Goal: Transaction & Acquisition: Purchase product/service

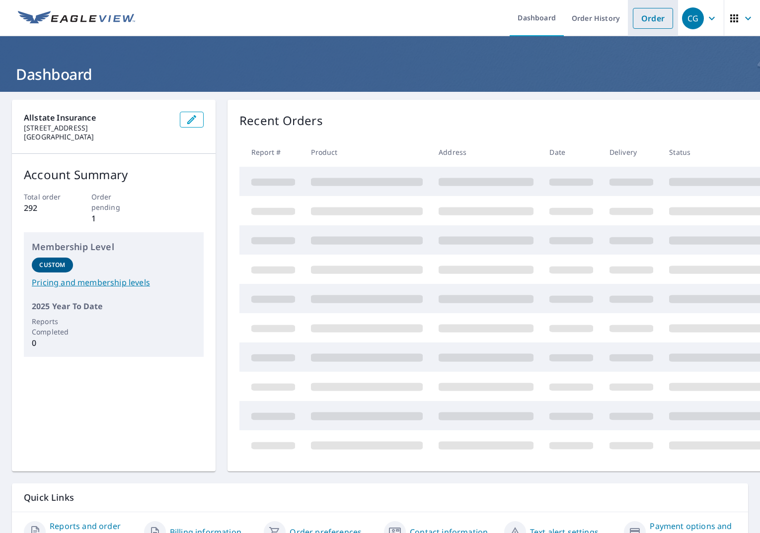
click at [650, 21] on link "Order" at bounding box center [652, 18] width 40 height 21
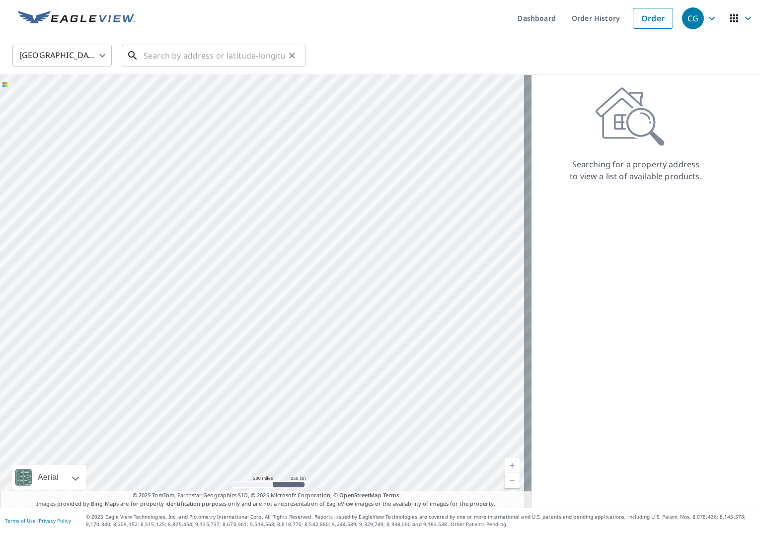
click at [214, 59] on input "text" at bounding box center [213, 56] width 141 height 28
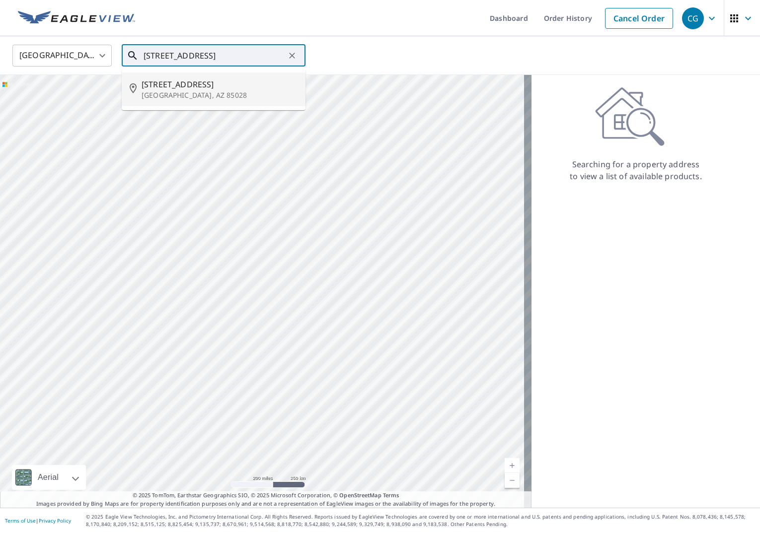
click at [208, 98] on p "[GEOGRAPHIC_DATA], AZ 85028" at bounding box center [219, 95] width 156 height 10
type input "[STREET_ADDRESS]"
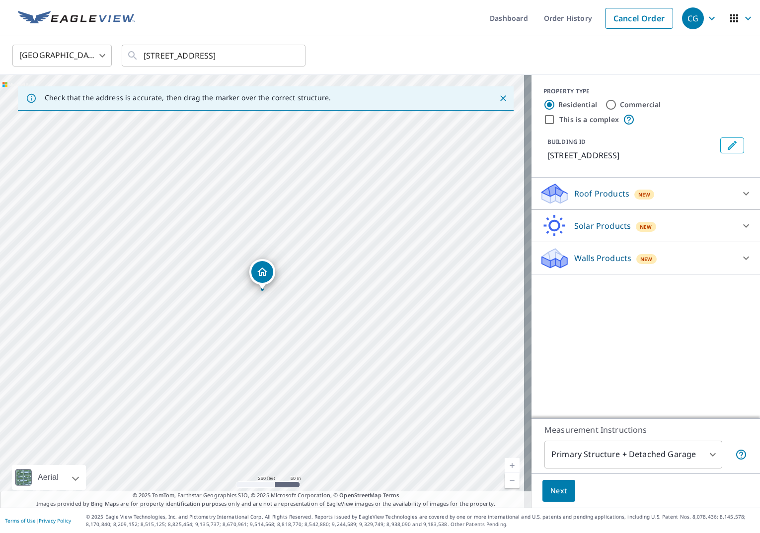
click at [572, 187] on div "Roof Products New" at bounding box center [636, 193] width 195 height 23
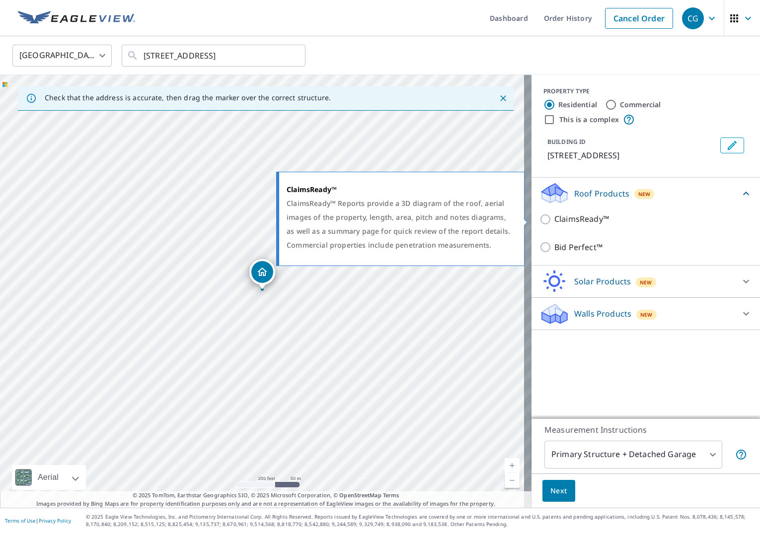
click at [539, 221] on input "ClaimsReady™" at bounding box center [546, 219] width 15 height 12
checkbox input "true"
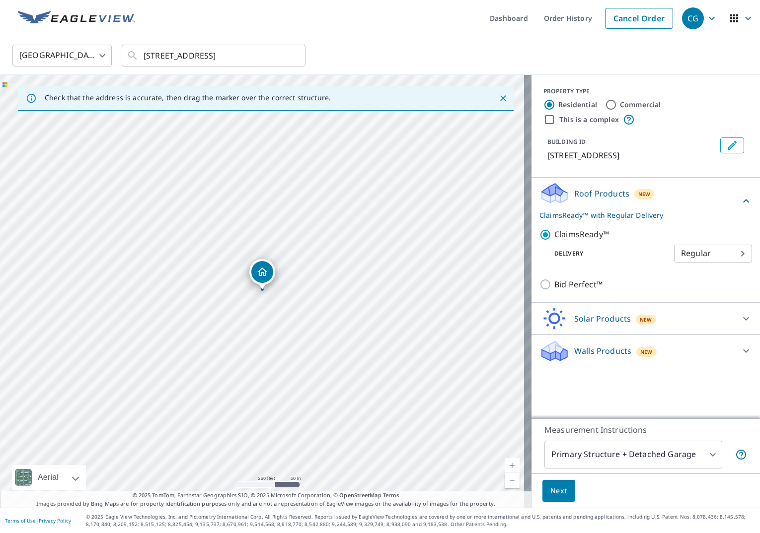
click at [550, 492] on span "Next" at bounding box center [558, 491] width 17 height 12
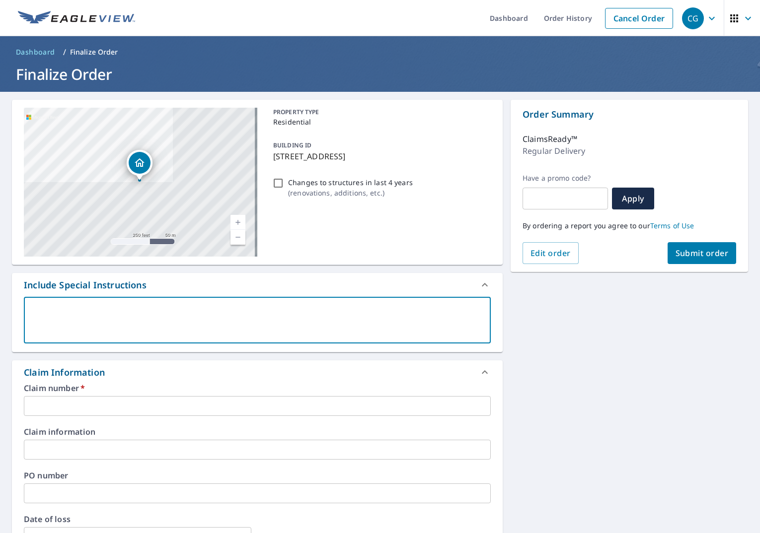
click at [235, 323] on textarea at bounding box center [257, 320] width 453 height 28
type textarea "P"
type textarea "x"
type textarea "PD"
type textarea "x"
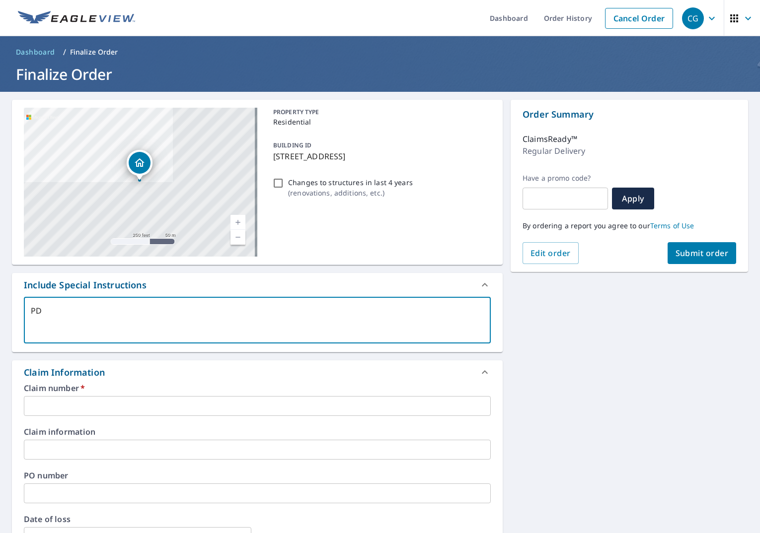
type textarea "PDF"
type textarea "x"
type textarea "PDF"
click at [153, 404] on input "text" at bounding box center [257, 406] width 467 height 20
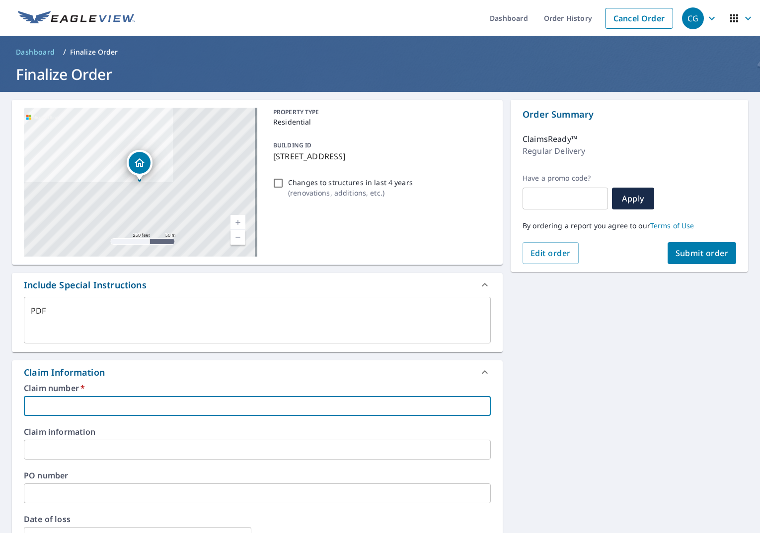
type textarea "x"
type input "0"
type textarea "x"
type input "08"
type textarea "x"
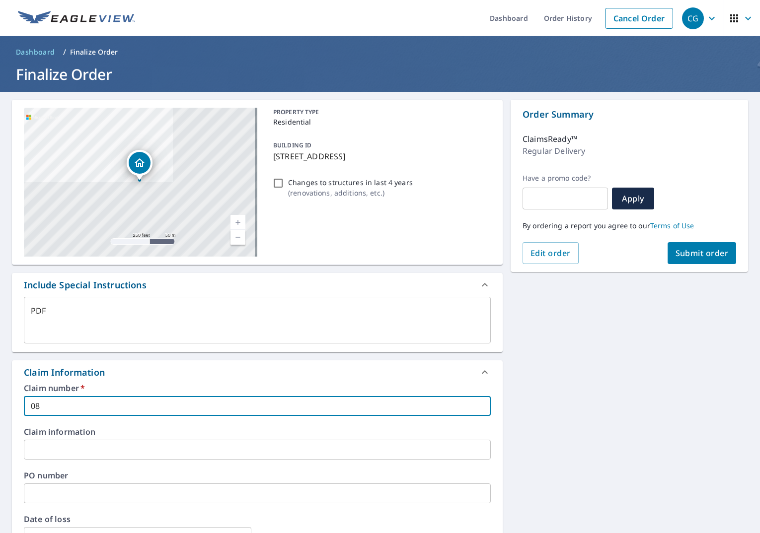
type input "080"
type textarea "x"
type input "0807"
type textarea "x"
type input "08072"
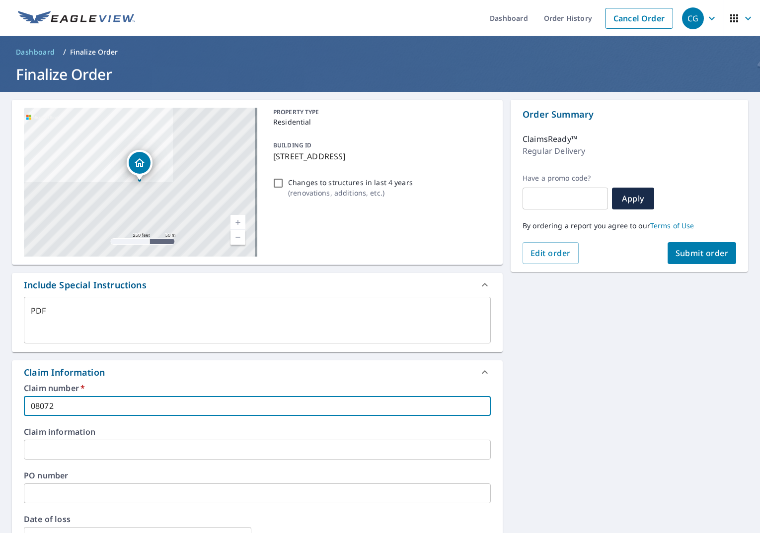
type textarea "x"
type input "080724"
type textarea "x"
type input "0807246"
type textarea "x"
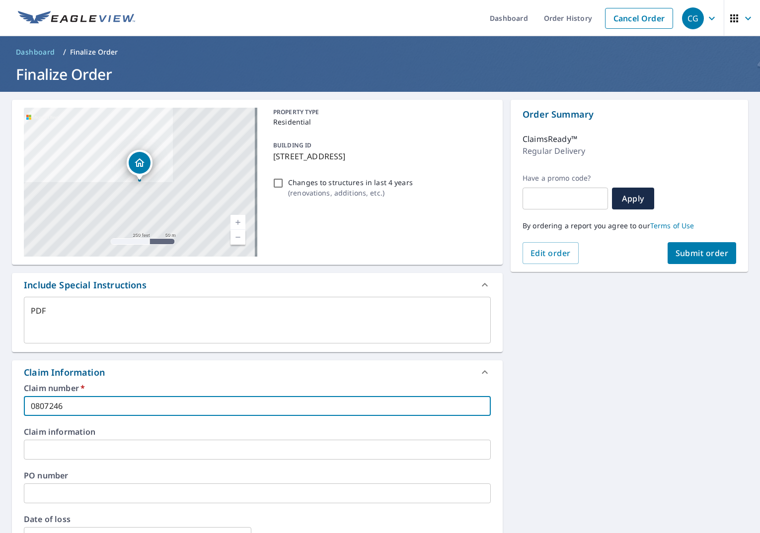
type input "08072467"
type textarea "x"
type input "080724678"
type textarea "x"
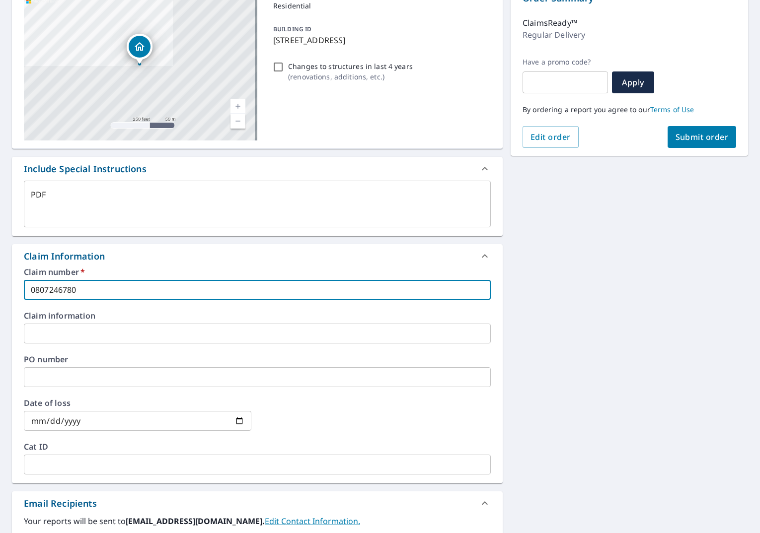
scroll to position [149, 0]
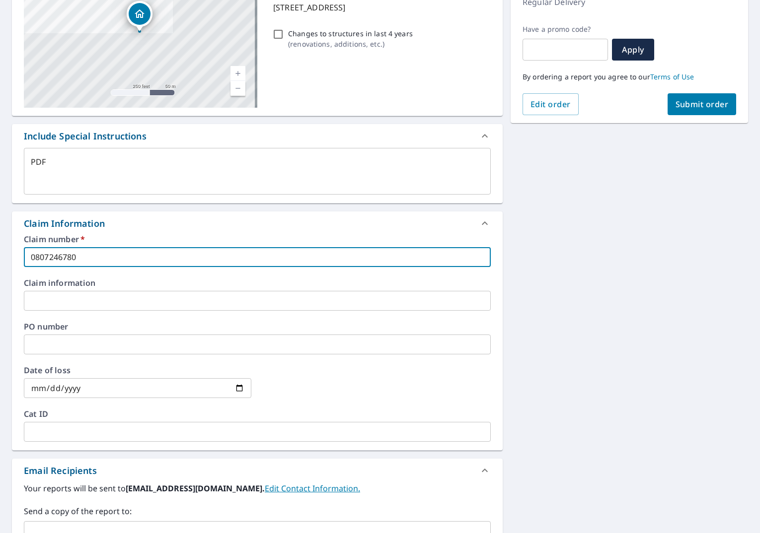
type input "0807246780"
click at [99, 384] on input "date" at bounding box center [137, 388] width 227 height 20
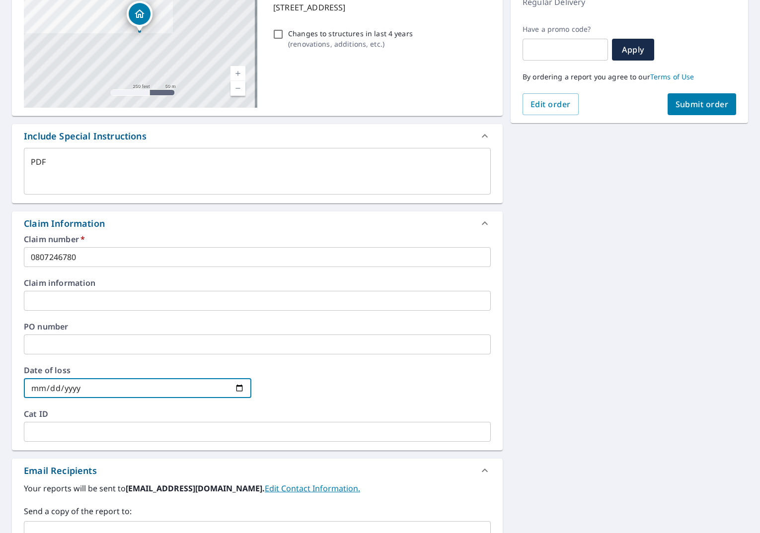
type input "0002-09-26"
type textarea "x"
type input "0020-09-26"
type textarea "x"
type input "0202-09-26"
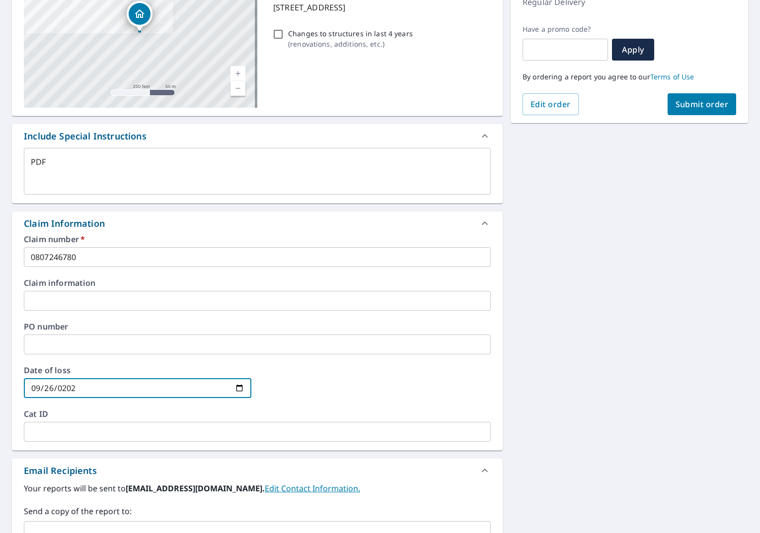
type textarea "x"
type input "[DATE]"
type textarea "x"
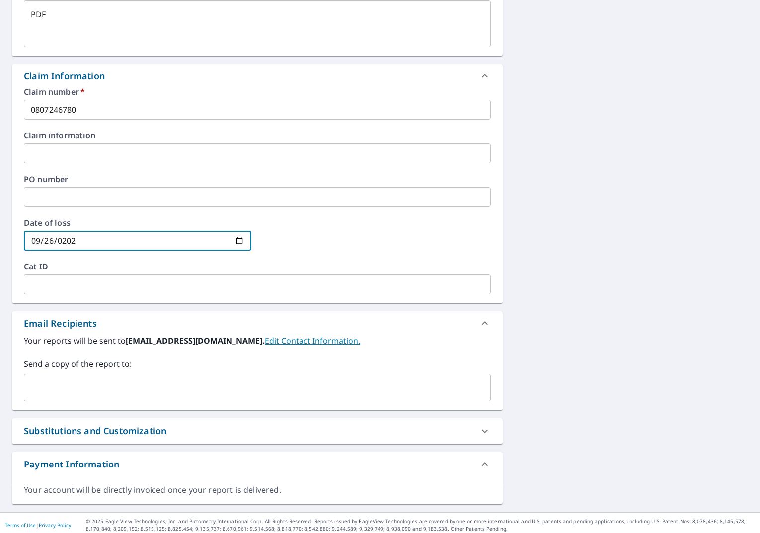
scroll to position [301, 0]
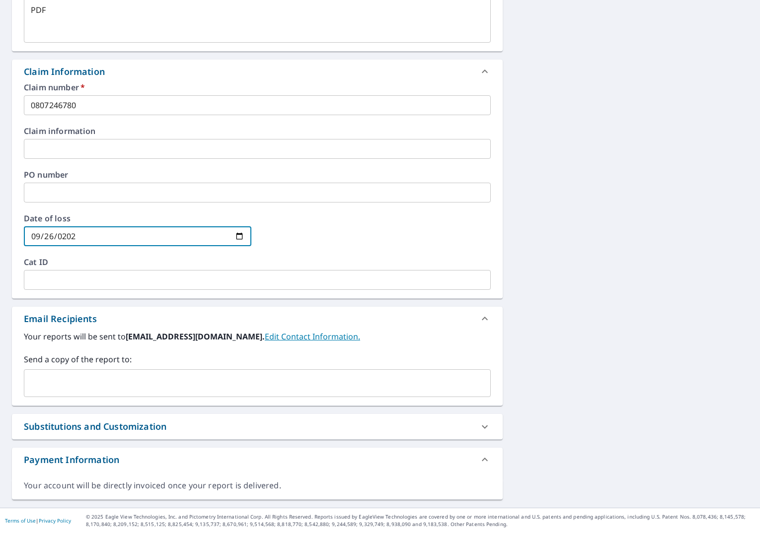
click at [136, 386] on input "text" at bounding box center [249, 383] width 443 height 19
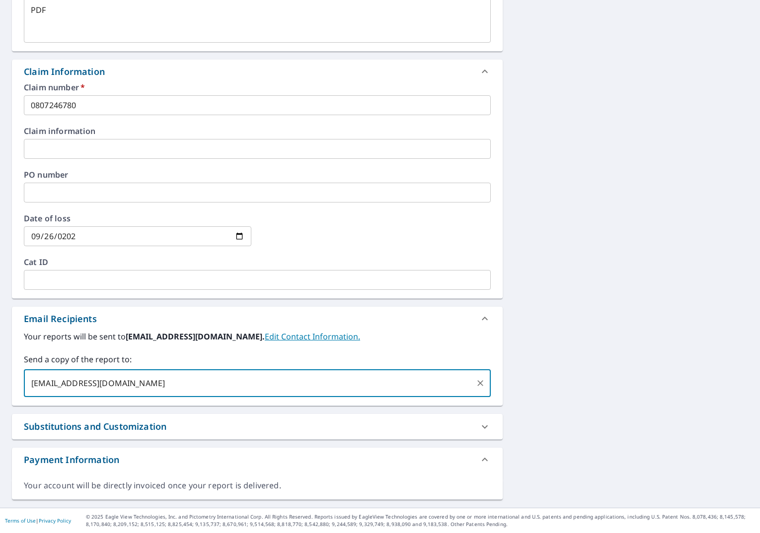
scroll to position [0, 0]
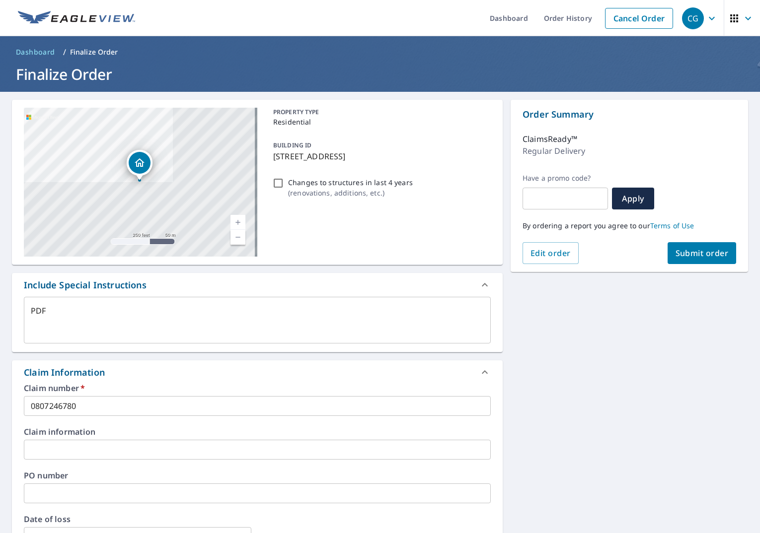
type input "[EMAIL_ADDRESS][DOMAIN_NAME]"
type textarea "x"
click at [675, 256] on span "Submit order" at bounding box center [701, 253] width 53 height 11
type textarea "x"
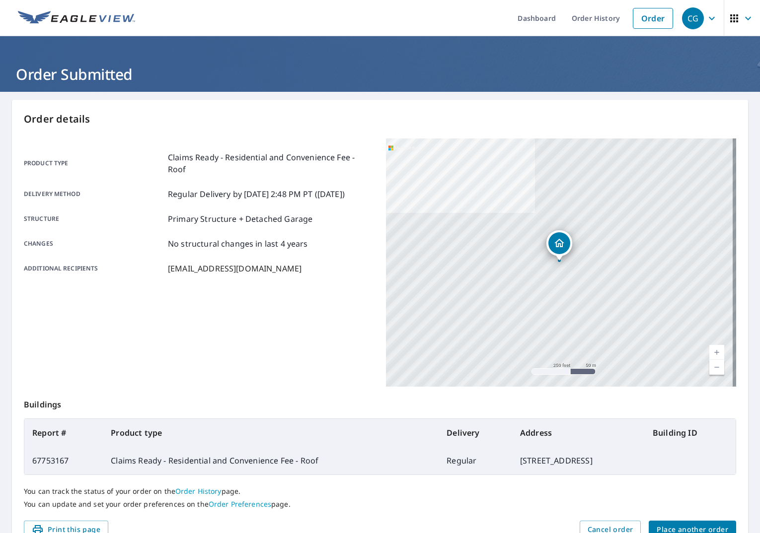
click at [447, 20] on ul "Dashboard Order History Order" at bounding box center [409, 18] width 537 height 36
click at [642, 17] on link "Order" at bounding box center [652, 18] width 40 height 21
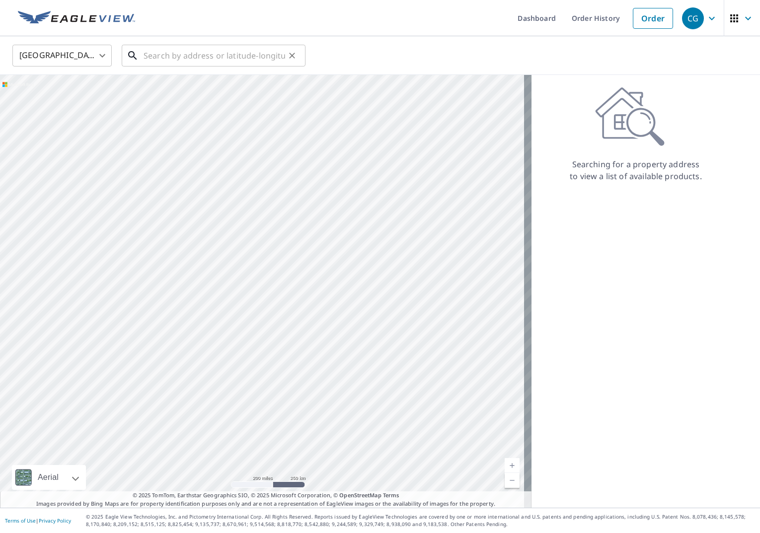
click at [190, 57] on input "text" at bounding box center [213, 56] width 141 height 28
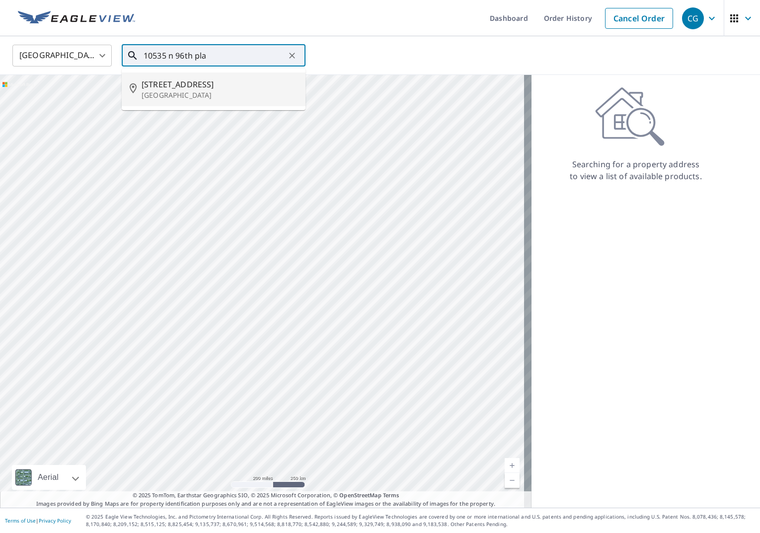
click at [173, 91] on p "[GEOGRAPHIC_DATA]" at bounding box center [219, 95] width 156 height 10
type input "[STREET_ADDRESS]"
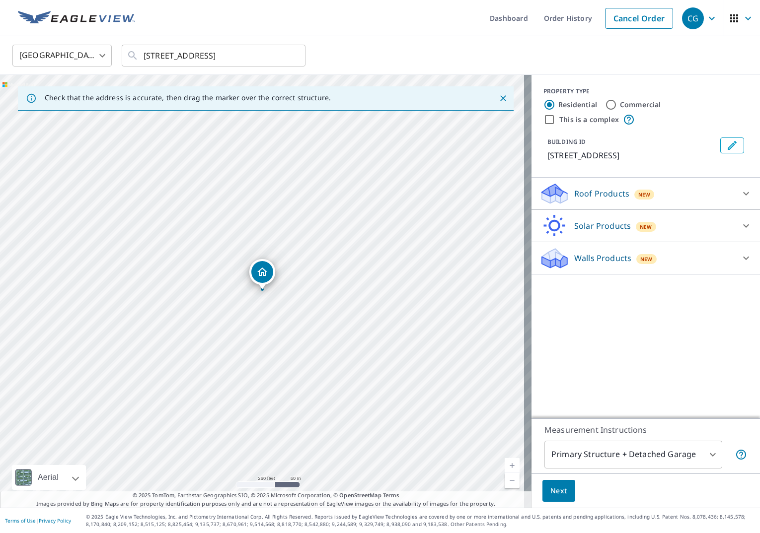
click at [587, 195] on p "Roof Products" at bounding box center [601, 194] width 55 height 12
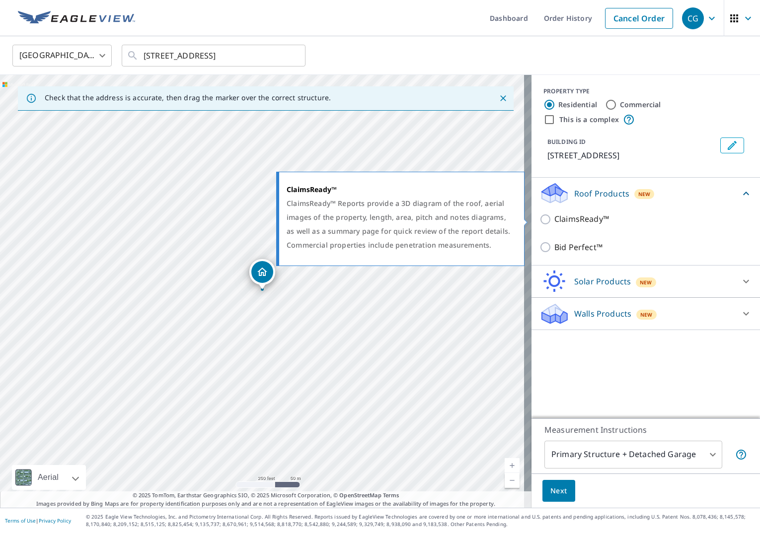
click at [539, 220] on input "ClaimsReady™" at bounding box center [546, 219] width 15 height 12
checkbox input "true"
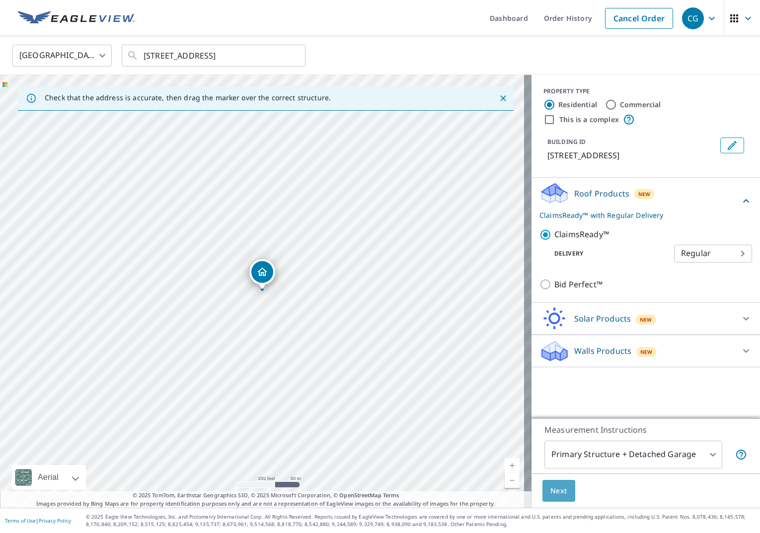
click at [553, 490] on span "Next" at bounding box center [558, 491] width 17 height 12
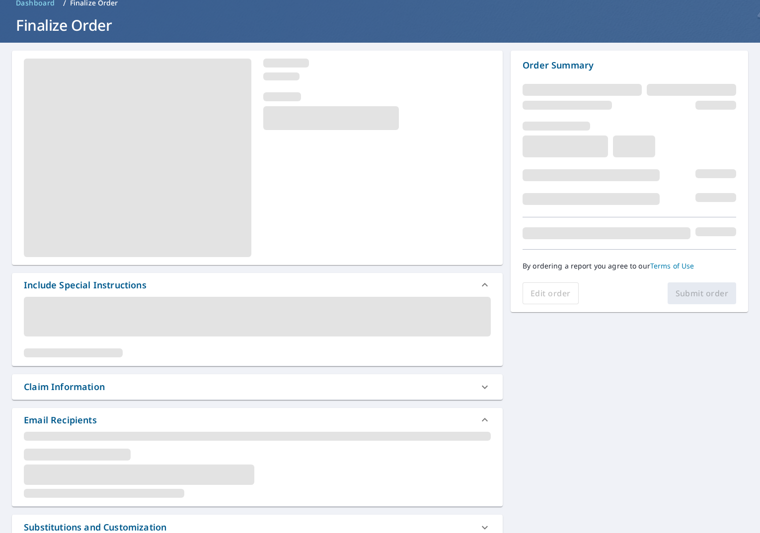
scroll to position [50, 0]
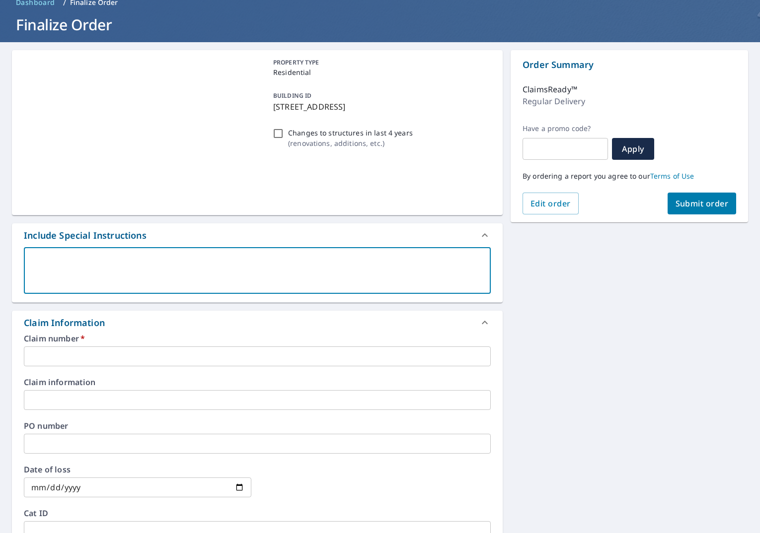
click at [202, 281] on textarea at bounding box center [257, 271] width 453 height 28
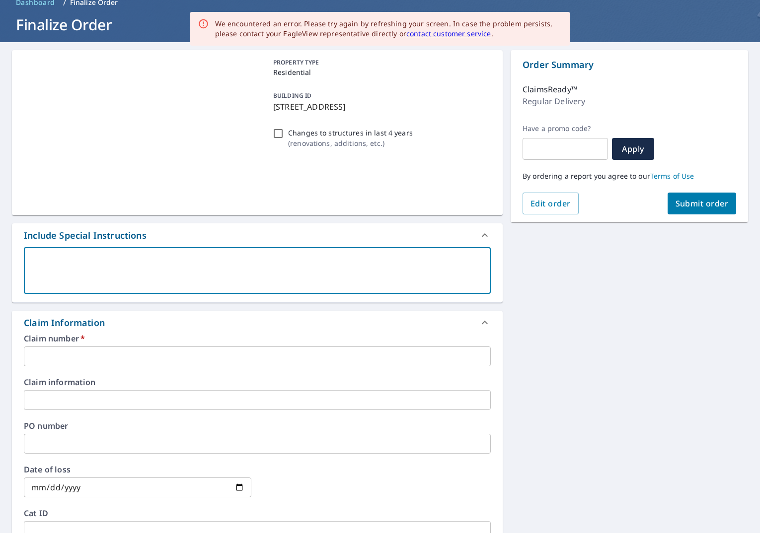
type textarea "P"
type textarea "x"
type textarea "PL"
type textarea "x"
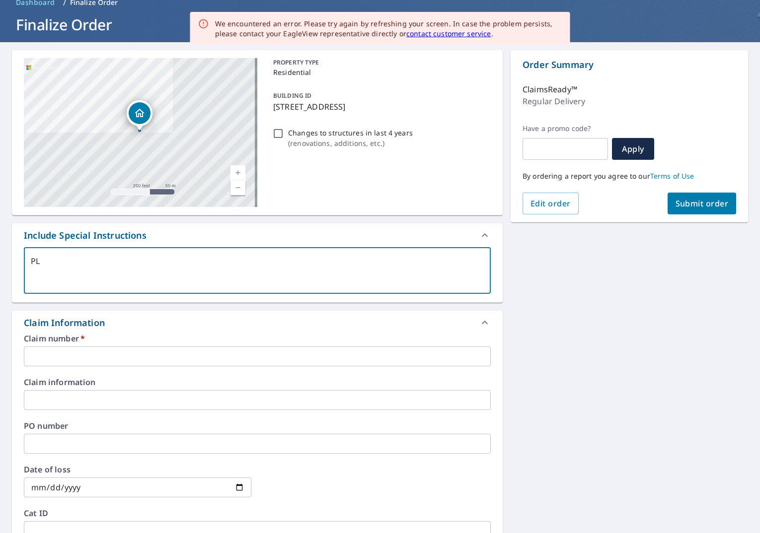
type textarea "P"
type textarea "x"
type textarea "PD"
type textarea "x"
type textarea "PDF"
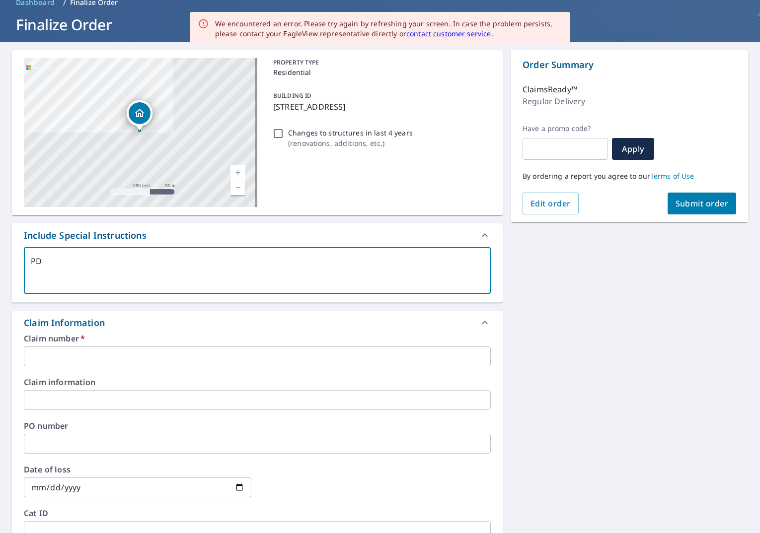
type textarea "x"
type textarea "PDF"
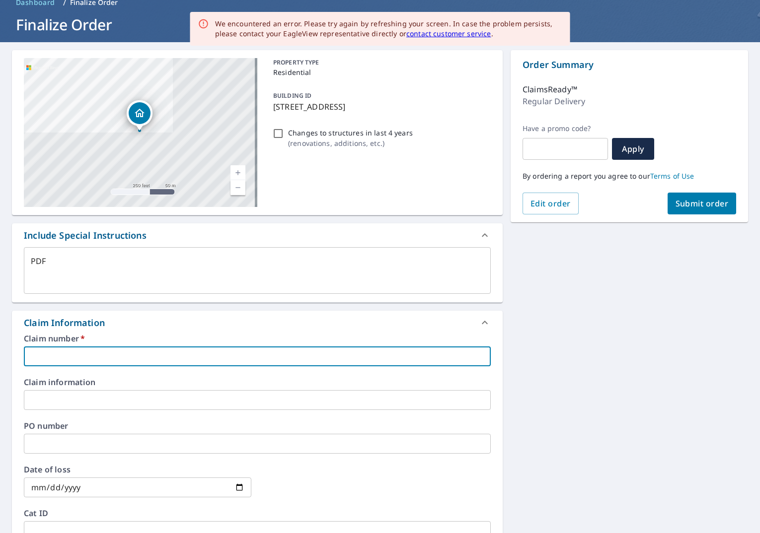
click at [164, 350] on input "text" at bounding box center [257, 357] width 467 height 20
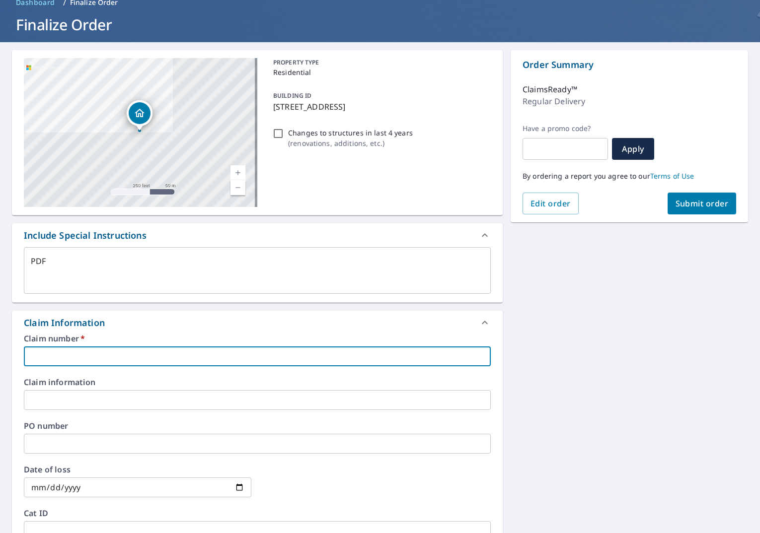
type textarea "x"
type input "0"
type textarea "x"
type input "08"
type textarea "x"
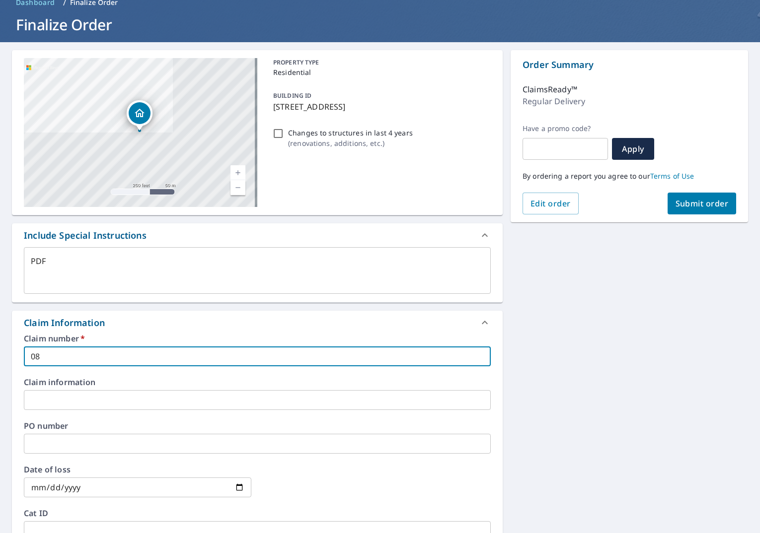
type input "080"
type textarea "x"
type input "0807"
type textarea "x"
type input "08071"
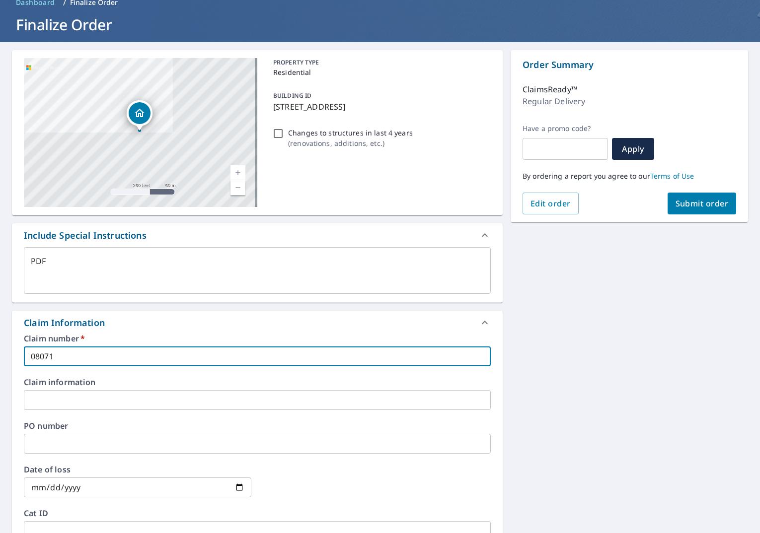
type textarea "x"
type input "0807"
type textarea "x"
type input "08072"
type textarea "x"
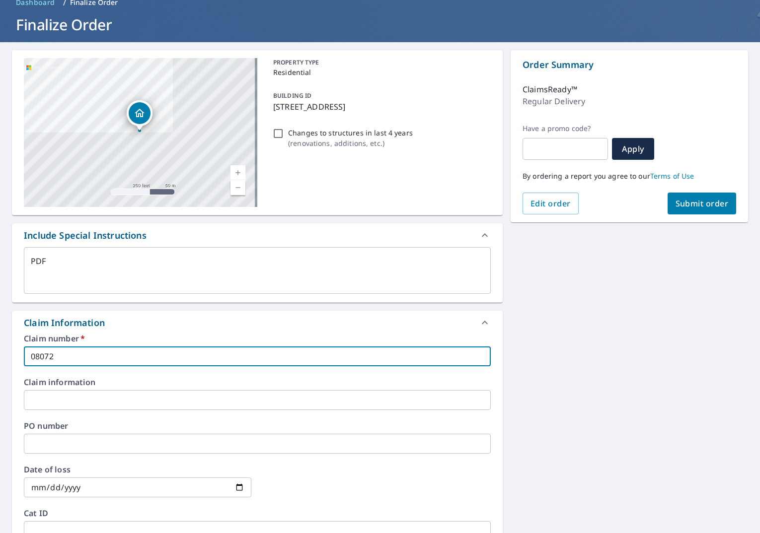
type input "080724"
type textarea "x"
type input "0807248"
type textarea "x"
type input "08072485"
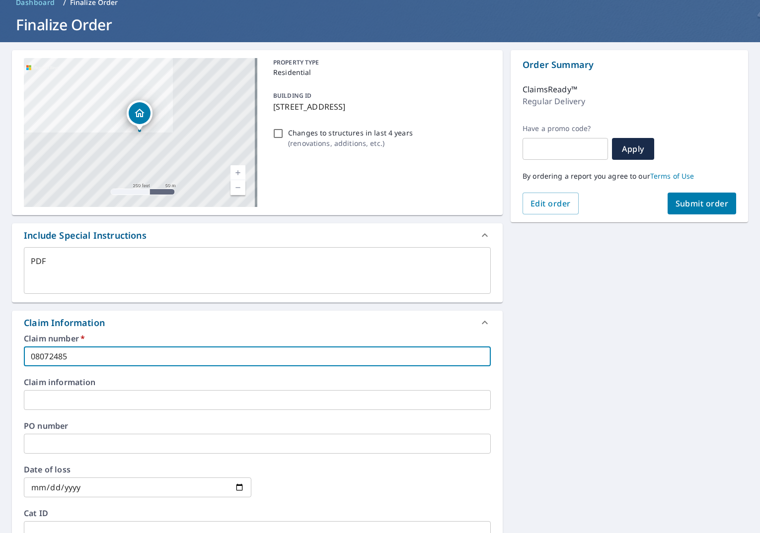
type textarea "x"
type input "080724856"
type textarea "x"
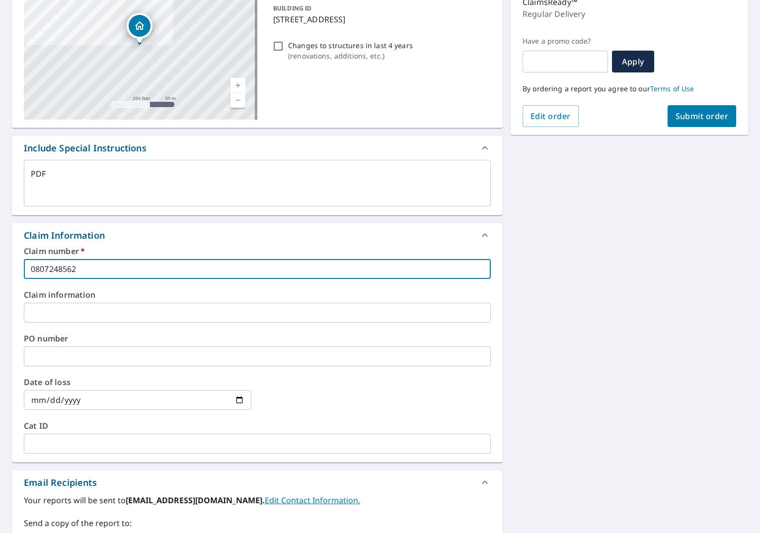
scroll to position [149, 0]
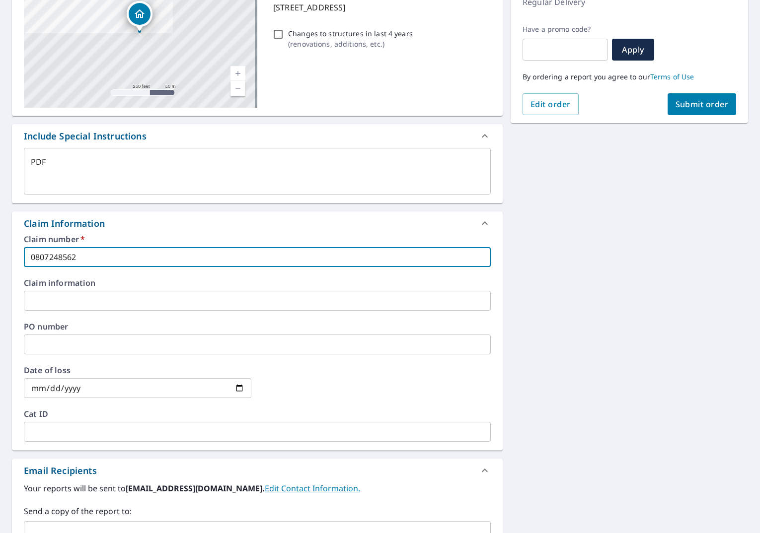
type input "0807248562"
click at [123, 389] on input "date" at bounding box center [137, 388] width 227 height 20
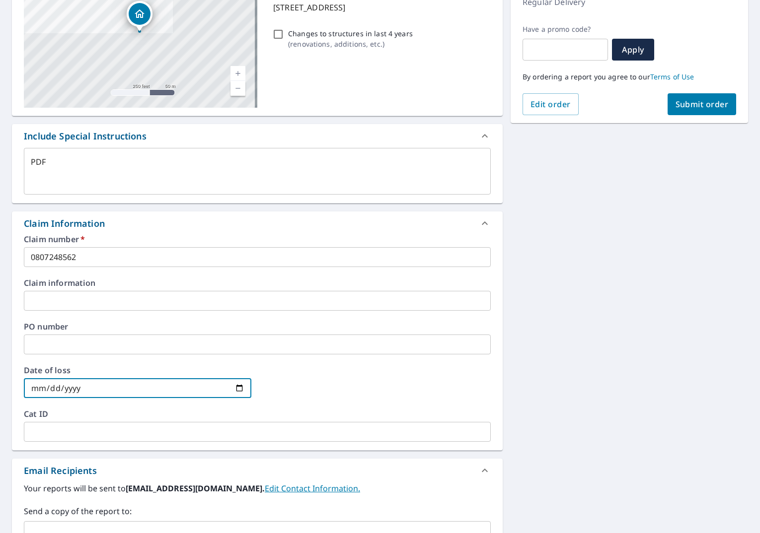
type input "0002-09-27"
type textarea "x"
type input "0020-09-27"
type textarea "x"
type input "0202-09-27"
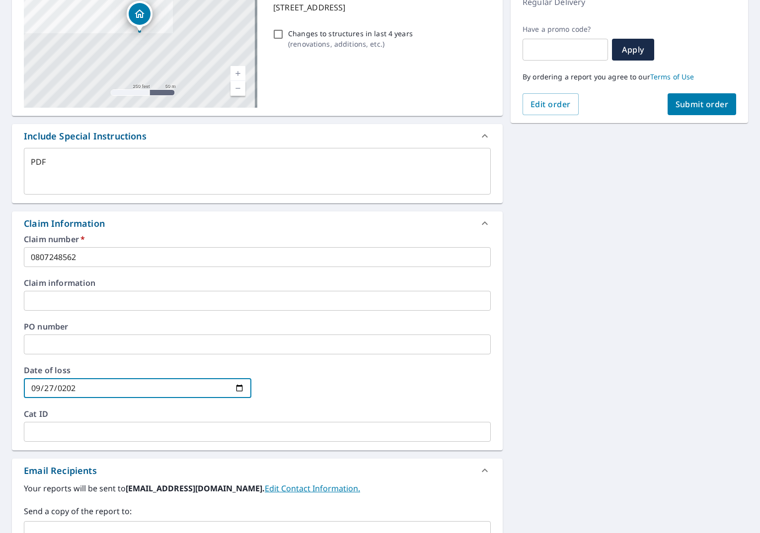
type textarea "x"
type input "[DATE]"
type textarea "x"
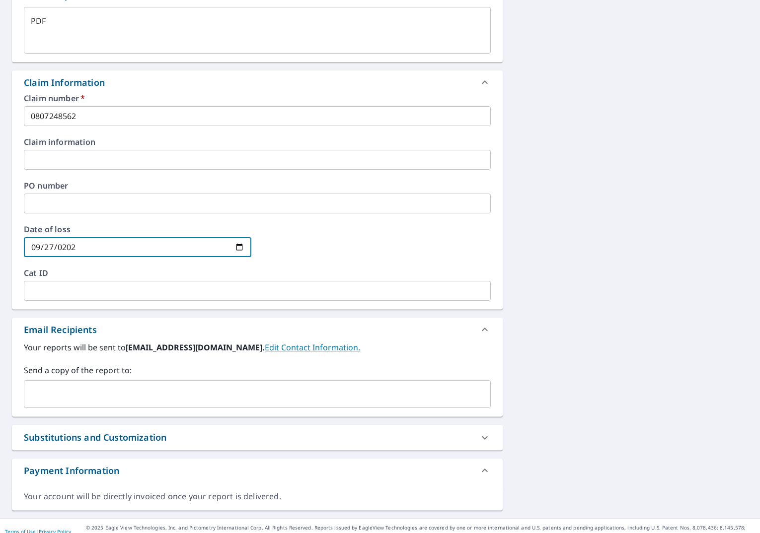
scroll to position [301, 0]
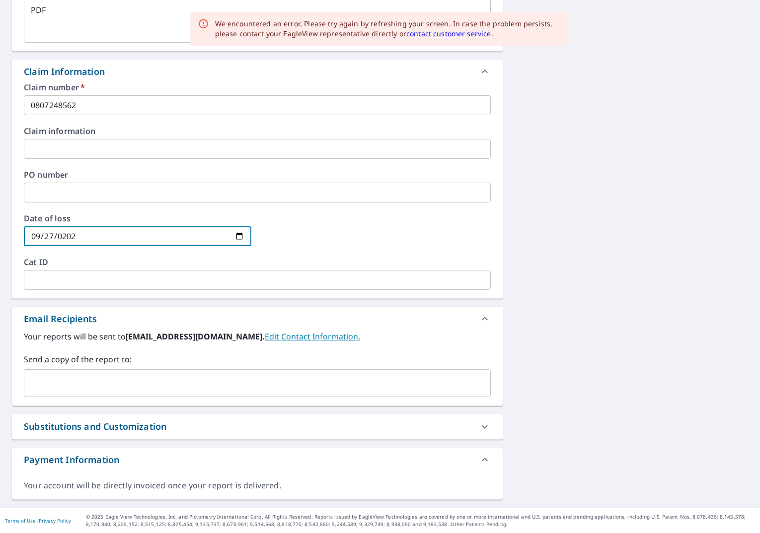
click at [191, 389] on input "text" at bounding box center [249, 383] width 443 height 19
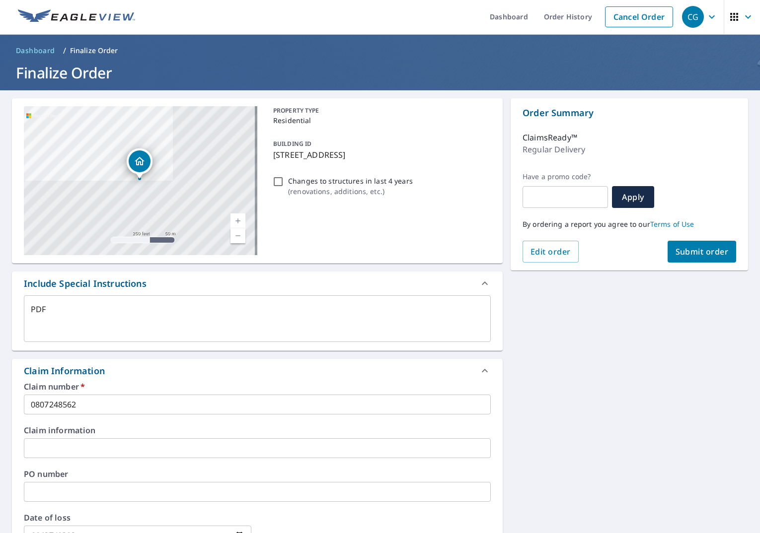
scroll to position [0, 0]
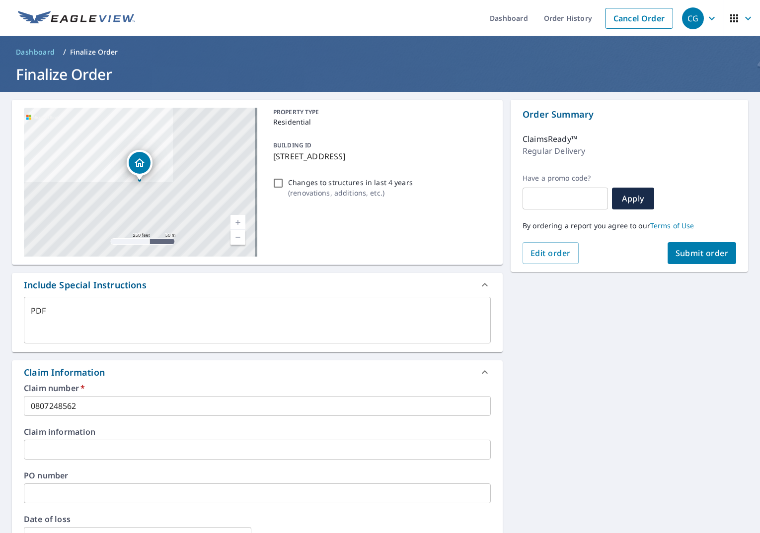
type input "[EMAIL_ADDRESS][DOMAIN_NAME]"
type textarea "x"
click at [679, 255] on span "Submit order" at bounding box center [701, 253] width 53 height 11
type textarea "x"
